Goal: Navigation & Orientation: Find specific page/section

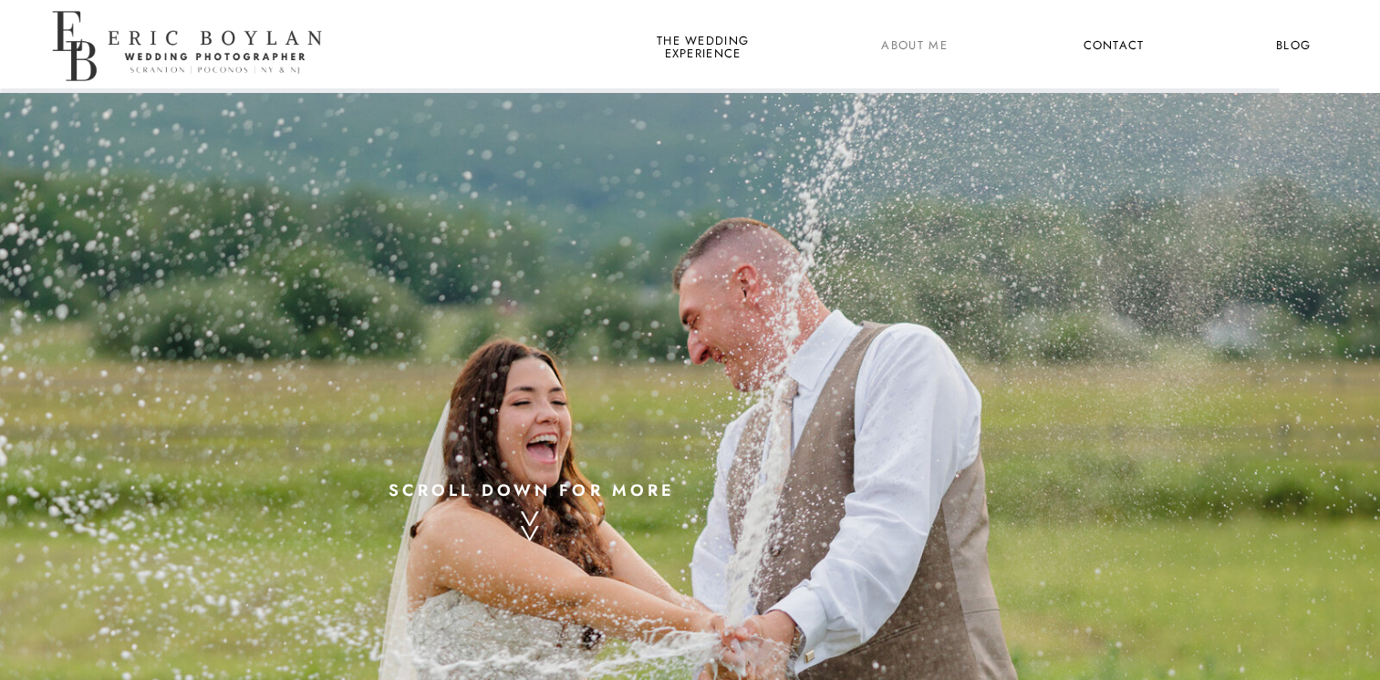
click at [900, 49] on nav "About Me" at bounding box center [914, 47] width 88 height 24
